Goal: Task Accomplishment & Management: Complete application form

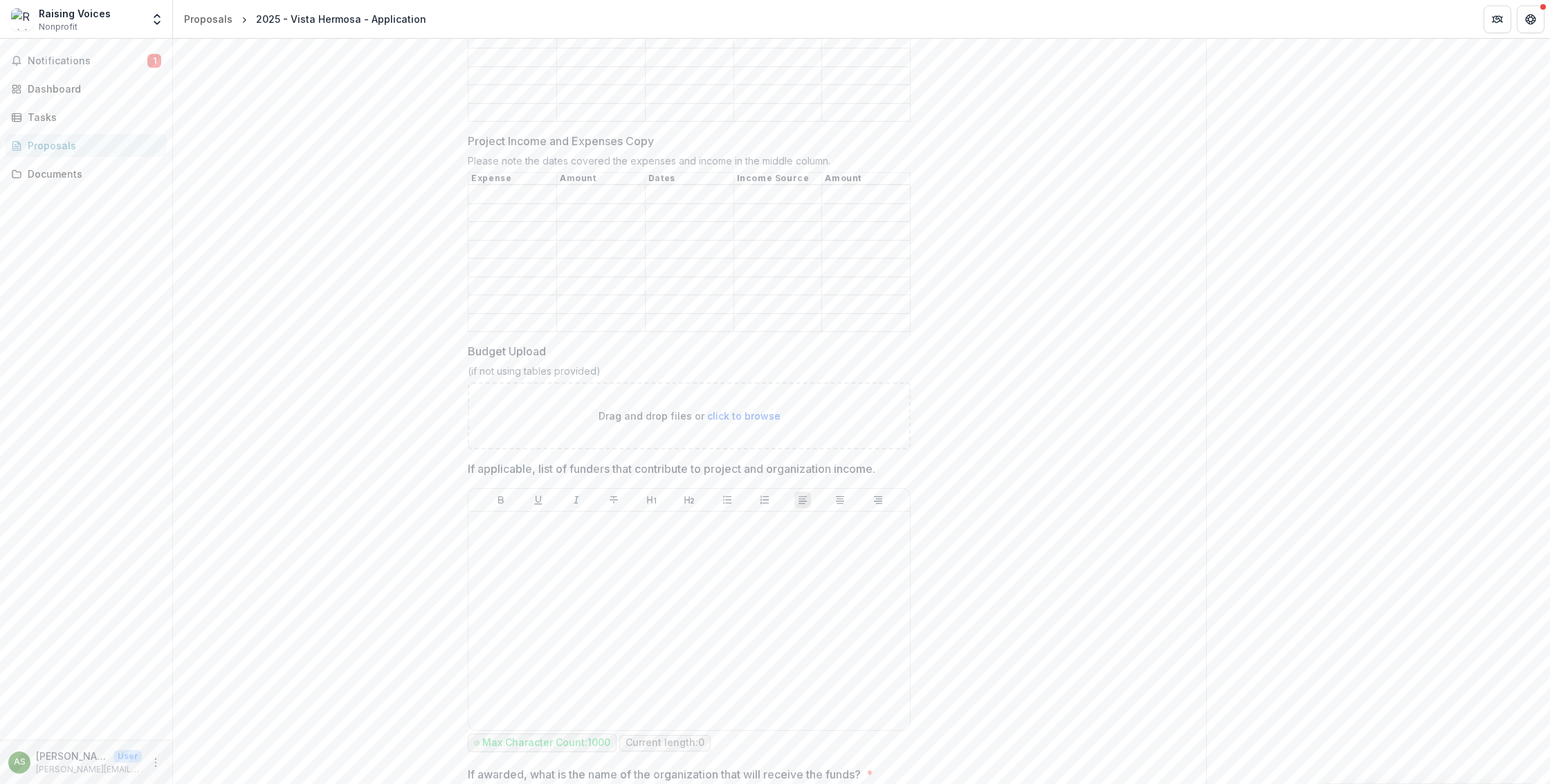
scroll to position [642, 0]
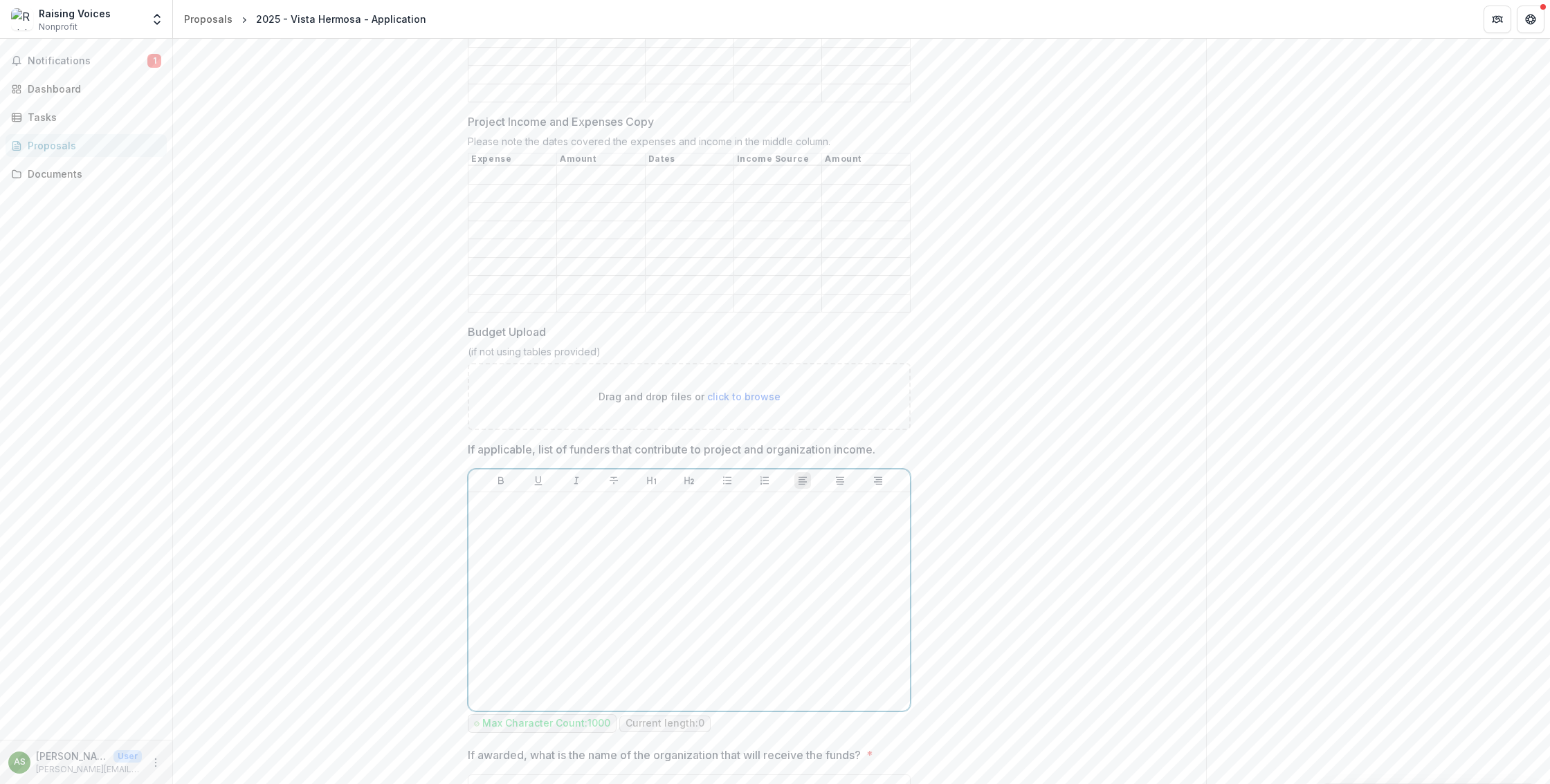
click at [510, 530] on div at bounding box center [690, 602] width 431 height 208
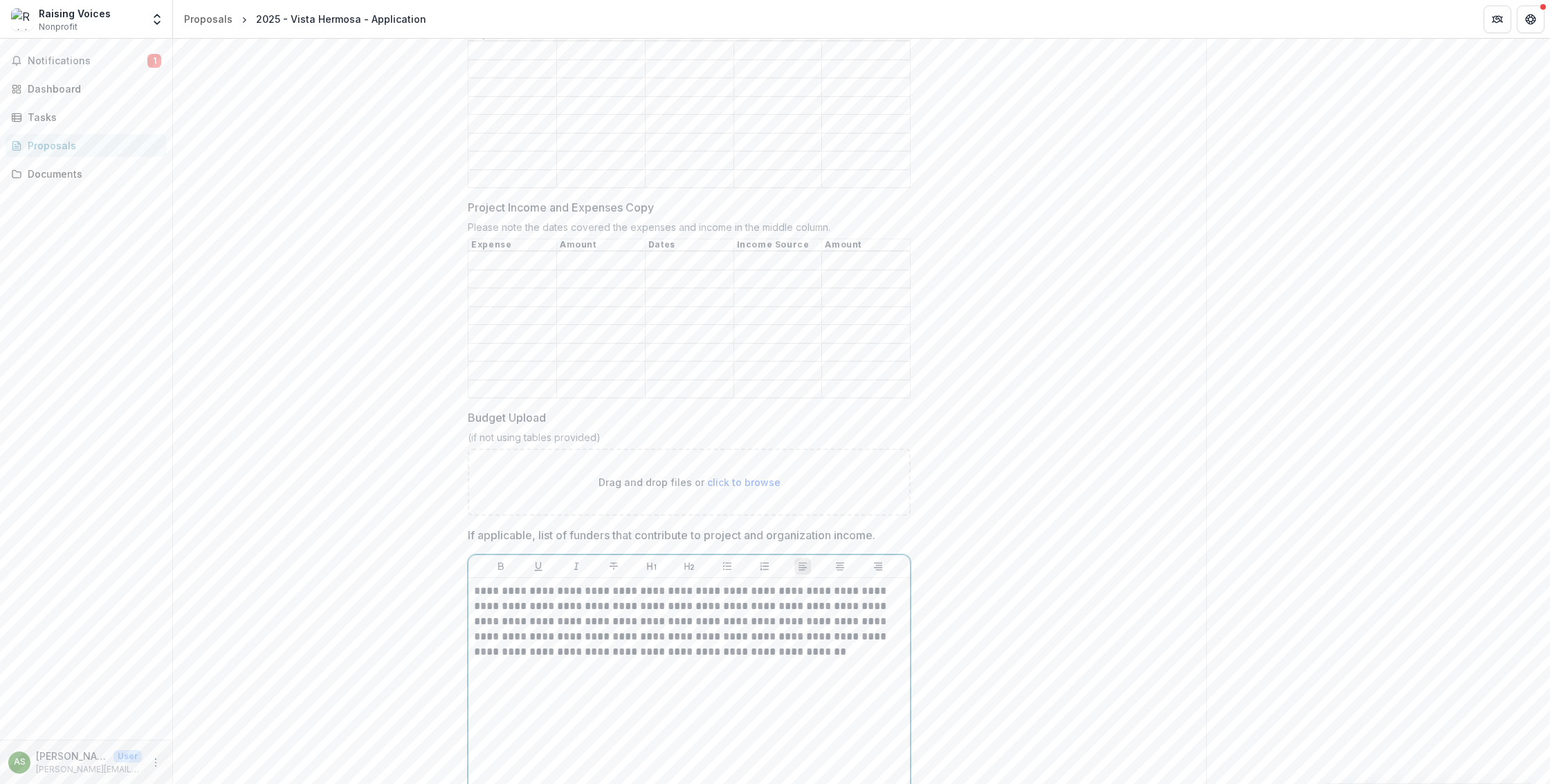
scroll to position [577, 0]
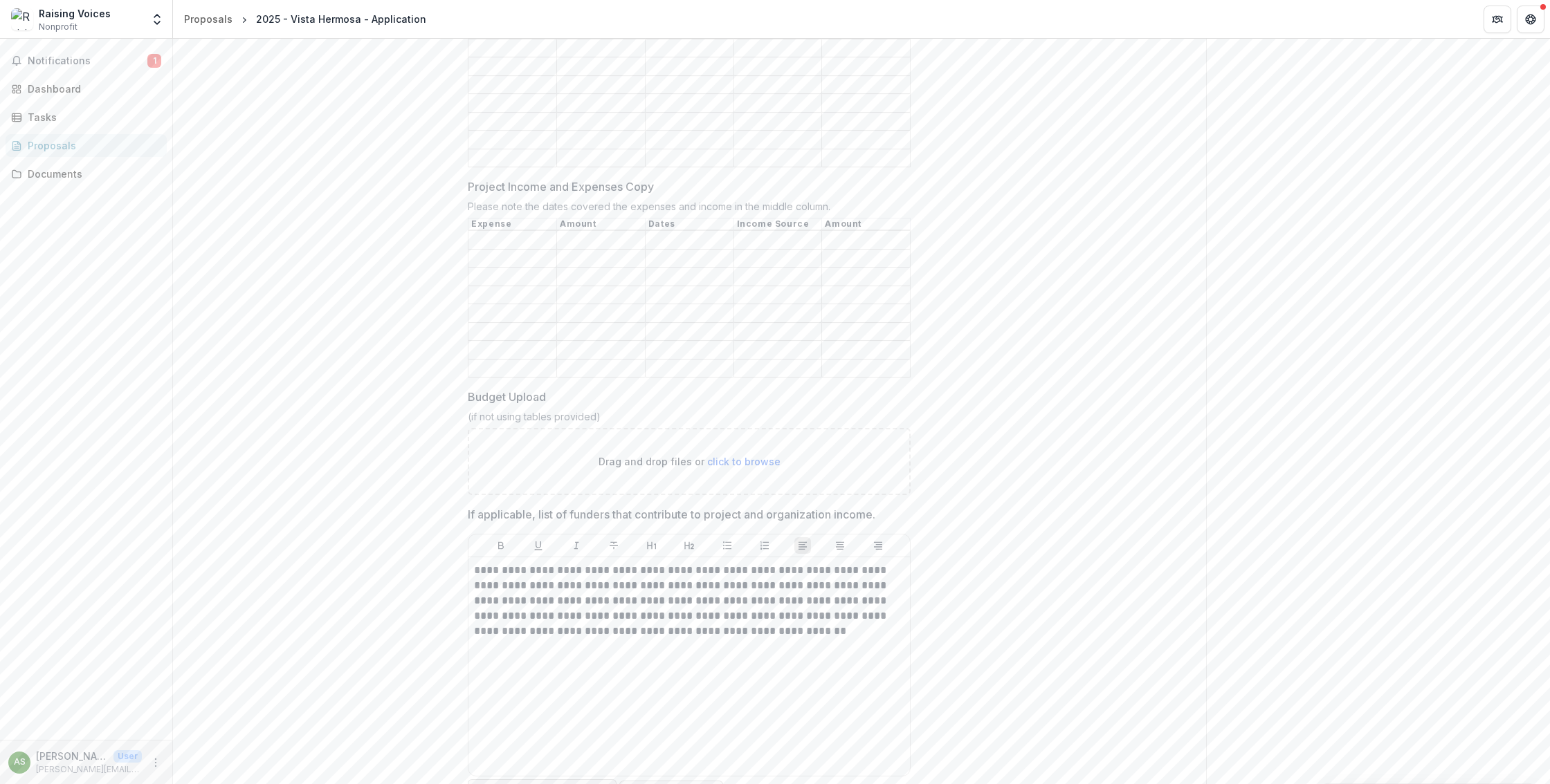
click at [747, 469] on p "Drag and drop files or click to browse" at bounding box center [690, 462] width 182 height 15
type input "**********"
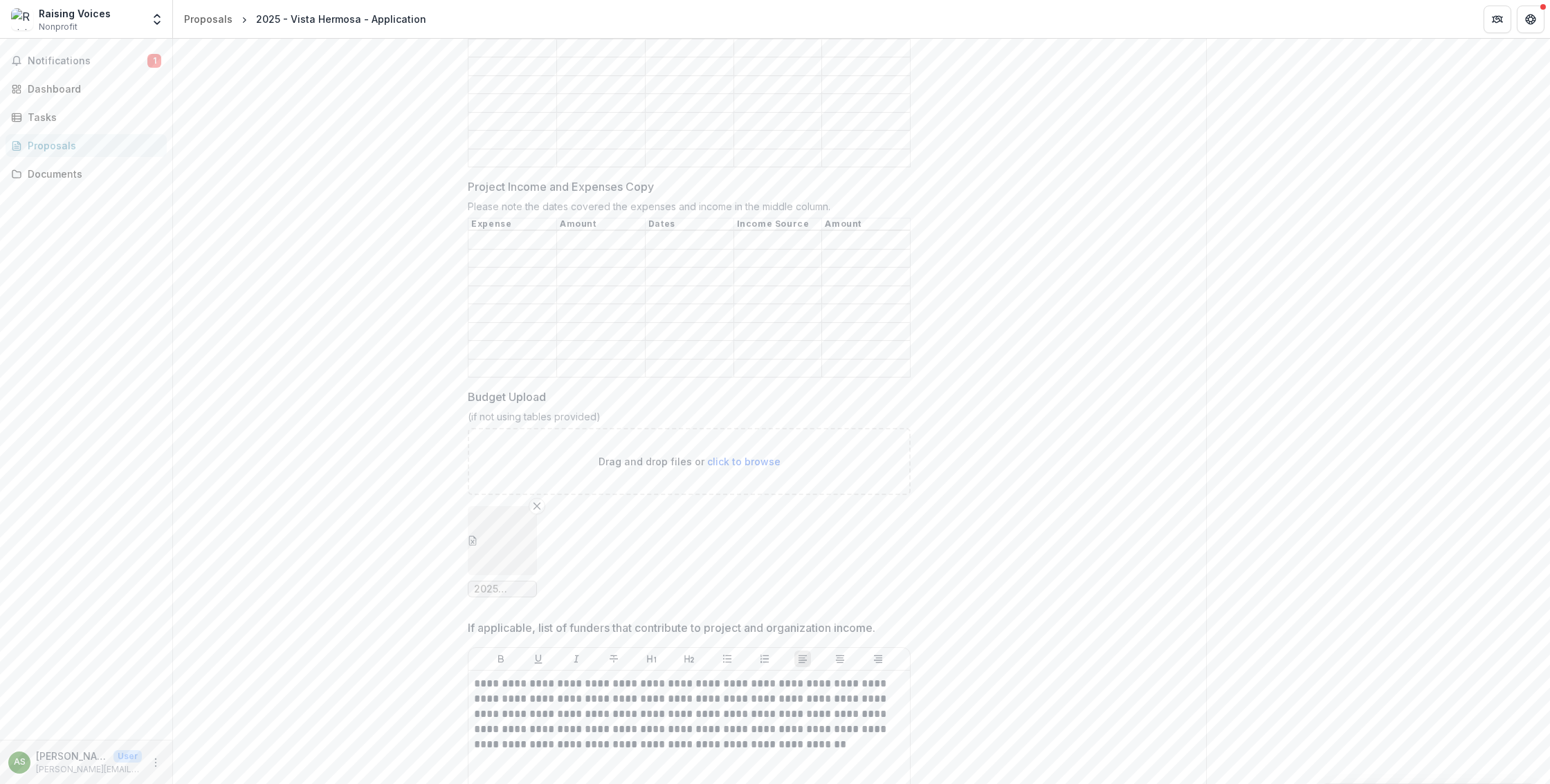
click at [743, 468] on span "click to browse" at bounding box center [743, 461] width 73 height 12
click at [722, 468] on span "click to browse" at bounding box center [743, 461] width 73 height 12
type input "**********"
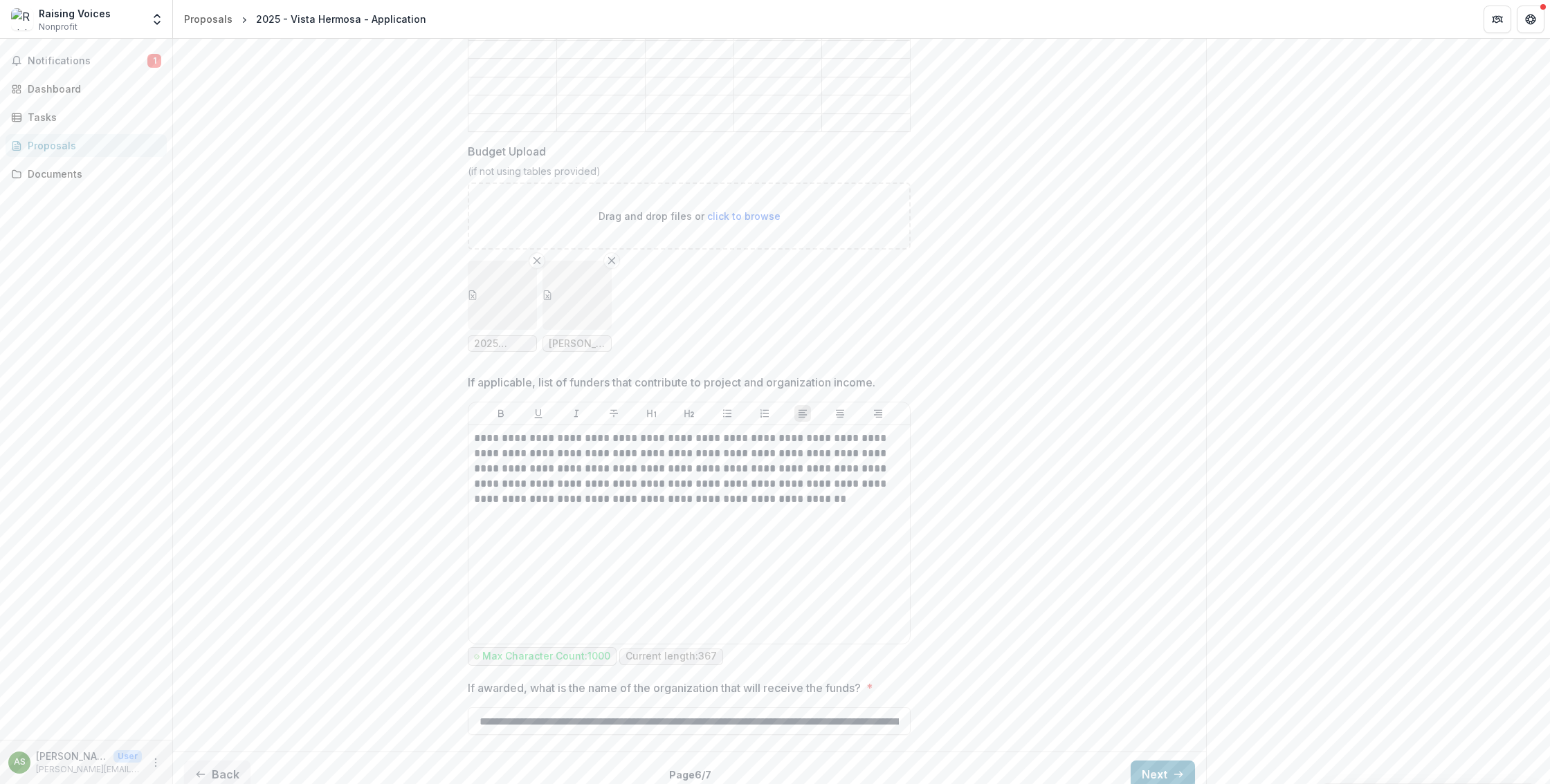
scroll to position [846, 0]
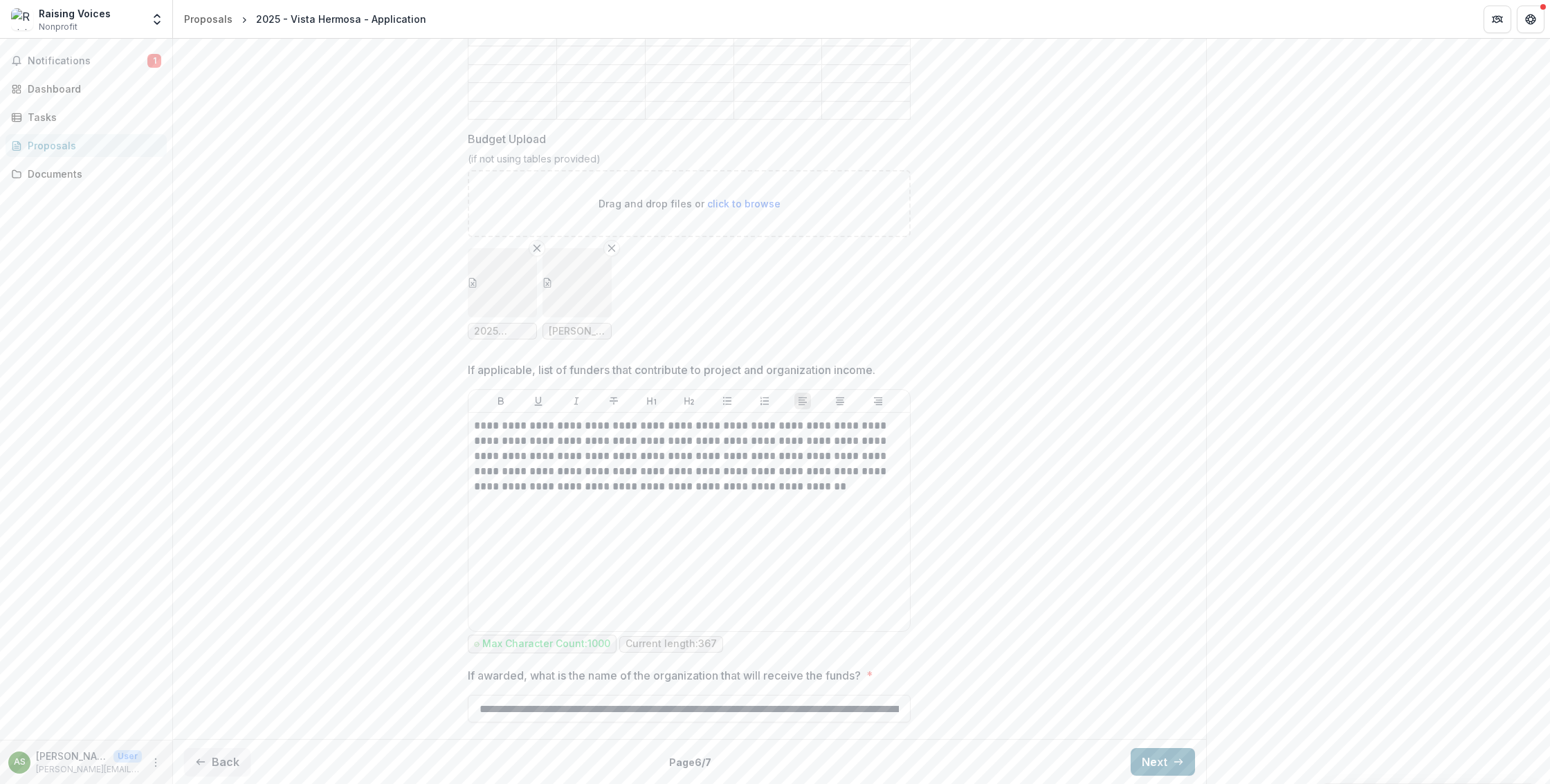
click at [1152, 768] on button "Next" at bounding box center [1162, 763] width 64 height 28
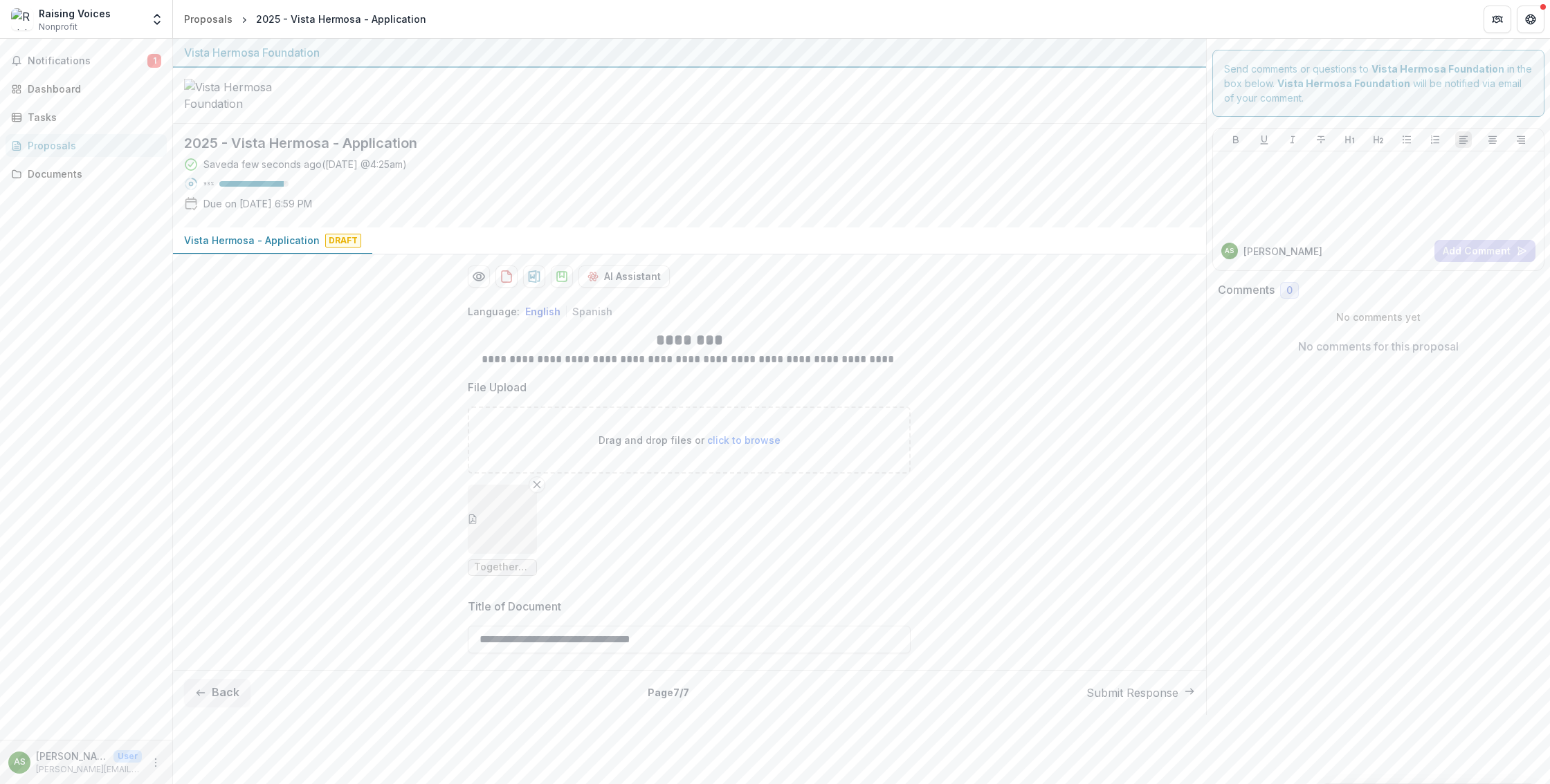
click at [1135, 701] on button "Submit Response" at bounding box center [1140, 693] width 109 height 17
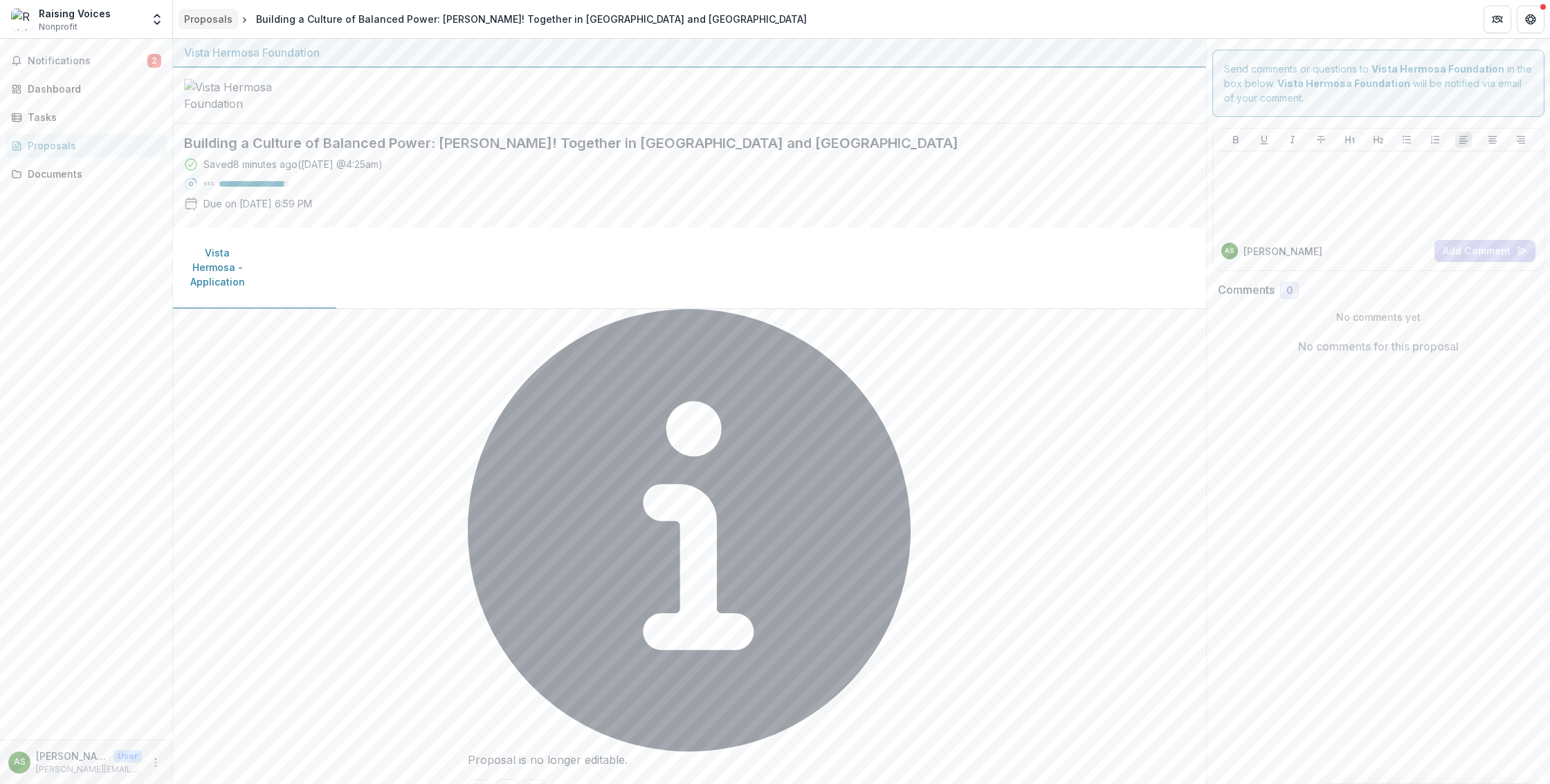
click at [204, 20] on div "Proposals" at bounding box center [208, 19] width 48 height 15
